Goal: Transaction & Acquisition: Book appointment/travel/reservation

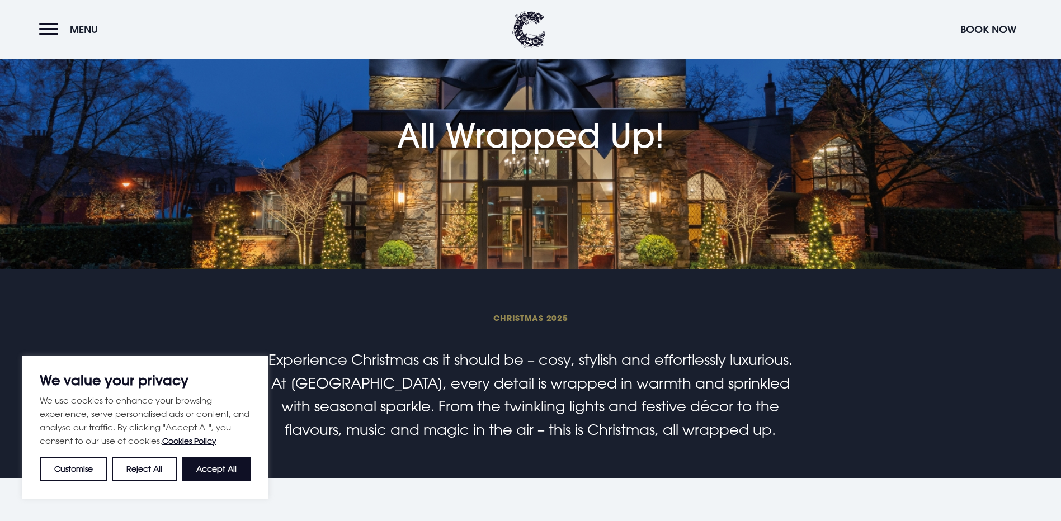
scroll to position [168, 0]
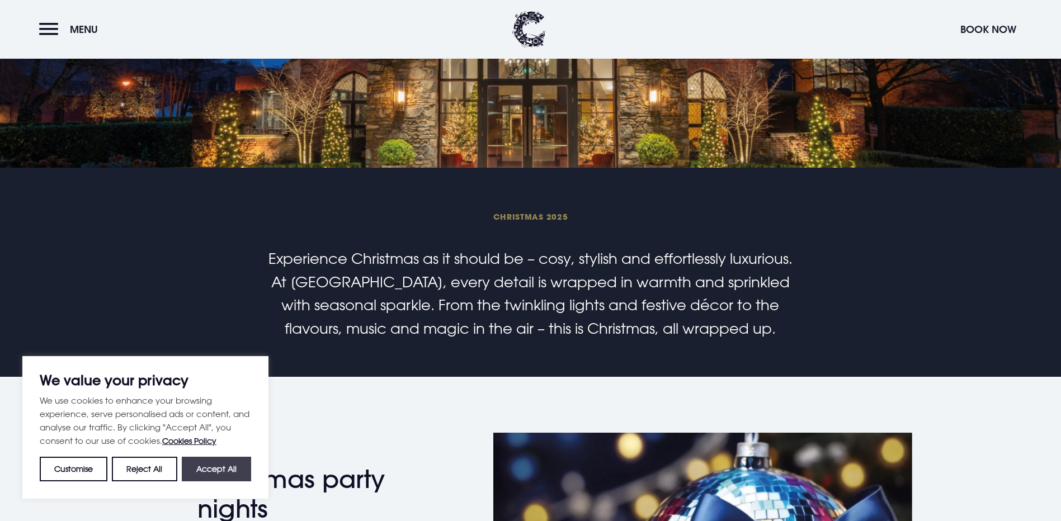
click at [225, 462] on button "Accept All" at bounding box center [216, 469] width 69 height 25
checkbox input "true"
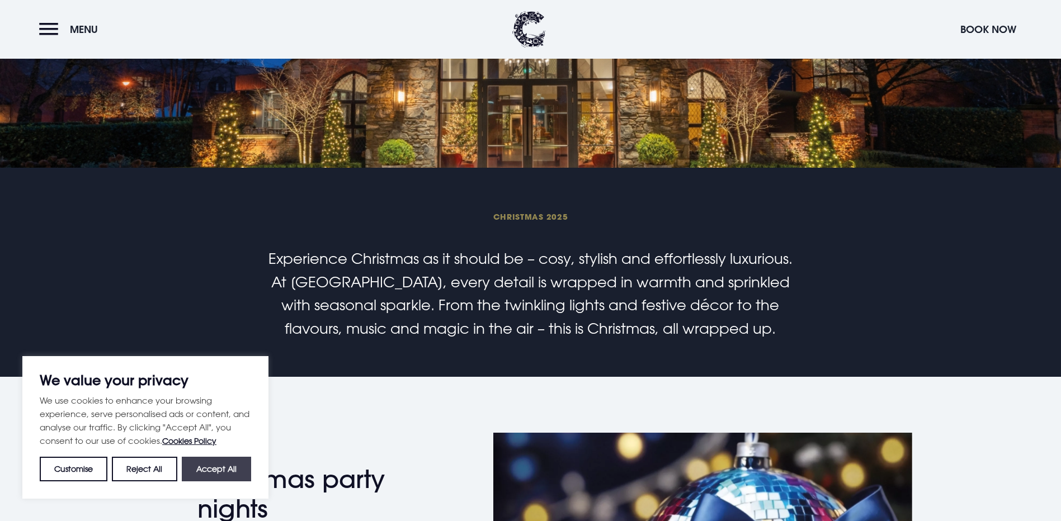
checkbox input "true"
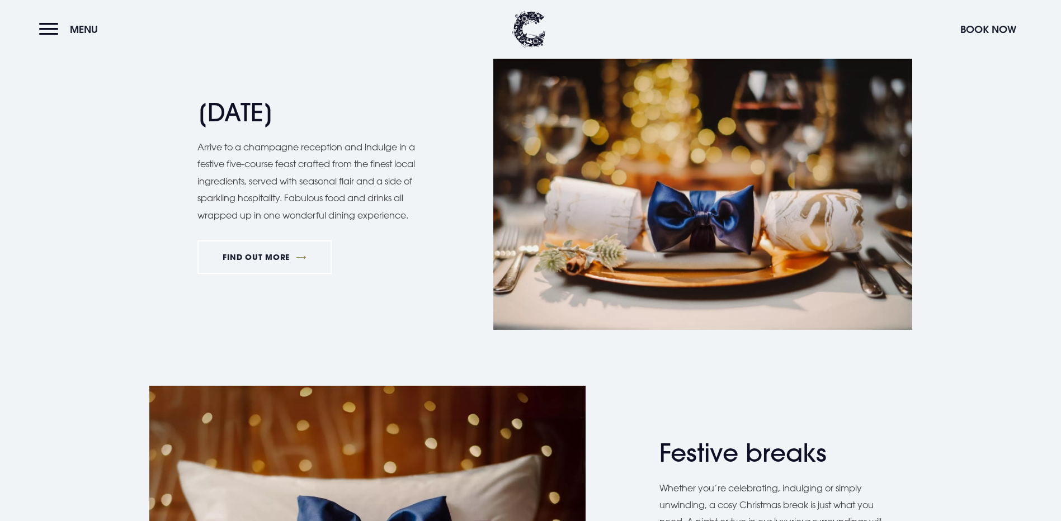
scroll to position [1286, 0]
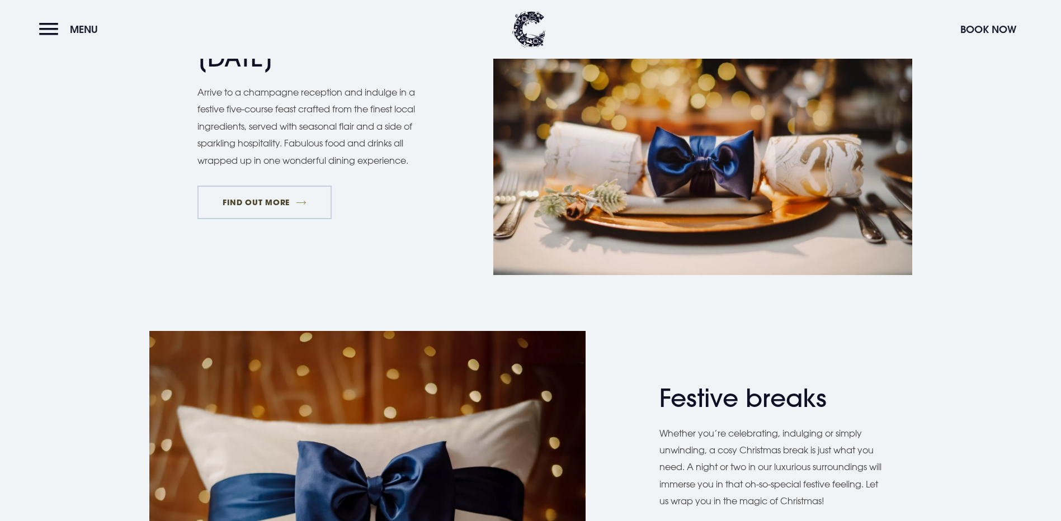
click at [249, 219] on link "FIND OUT MORE" at bounding box center [264, 203] width 135 height 34
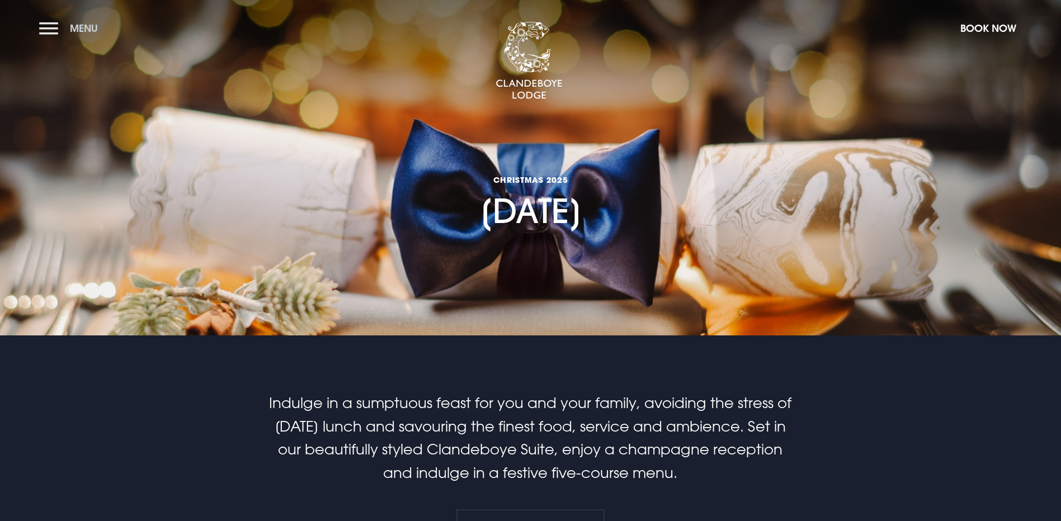
click at [58, 29] on button "Menu" at bounding box center [71, 28] width 64 height 24
